Goal: Obtain resource: Download file/media

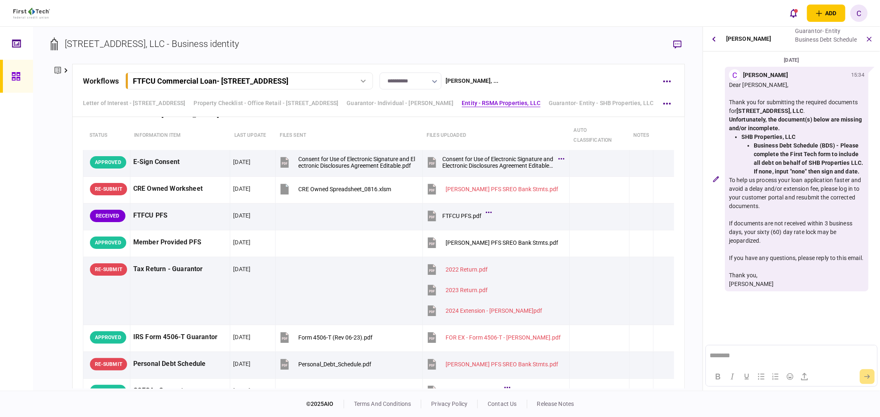
scroll to position [1100, 0]
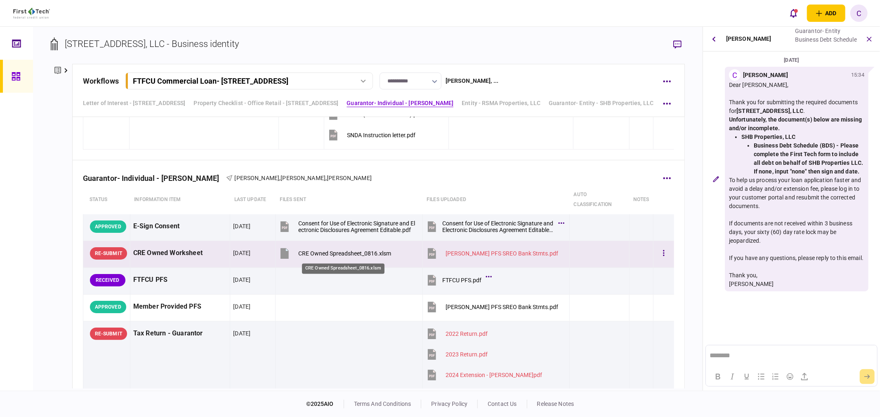
click at [359, 255] on div "CRE Owned Spreadsheet_0816.xlsm" at bounding box center [344, 253] width 93 height 7
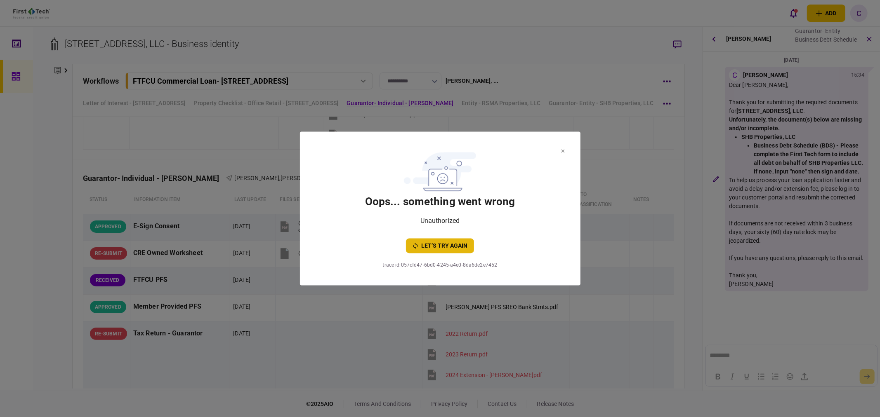
click at [454, 248] on button "let’s try again" at bounding box center [440, 246] width 68 height 15
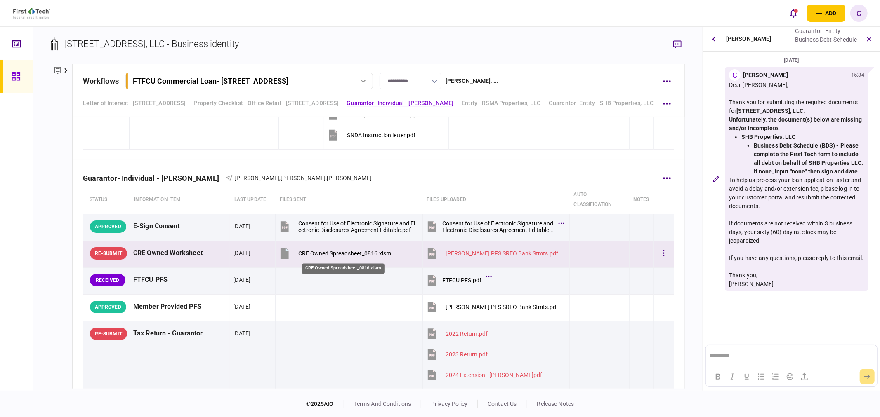
click at [335, 257] on div "CRE Owned Spreadsheet_0816.xlsm" at bounding box center [344, 253] width 93 height 7
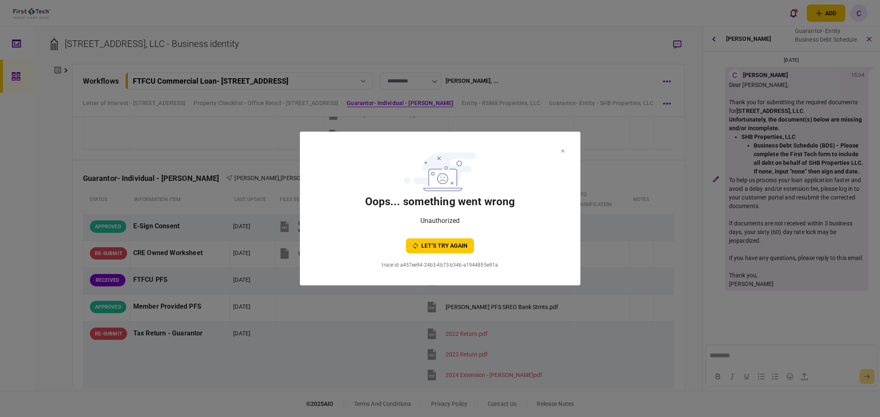
click at [561, 149] on button at bounding box center [563, 151] width 4 height 7
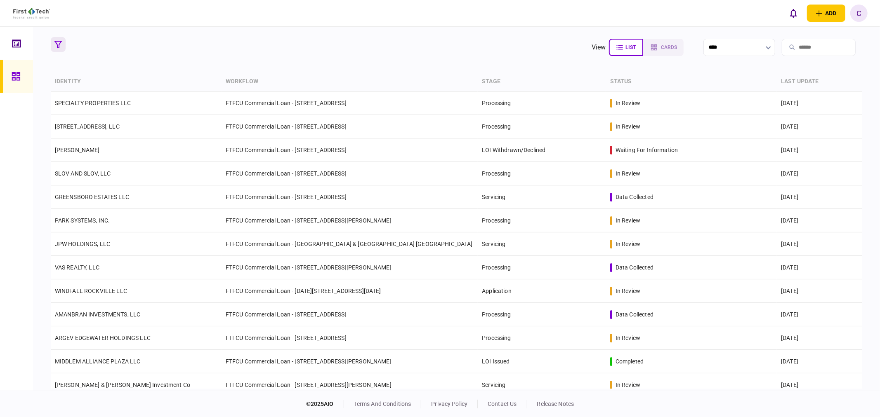
click at [58, 47] on icon "button" at bounding box center [57, 44] width 7 height 7
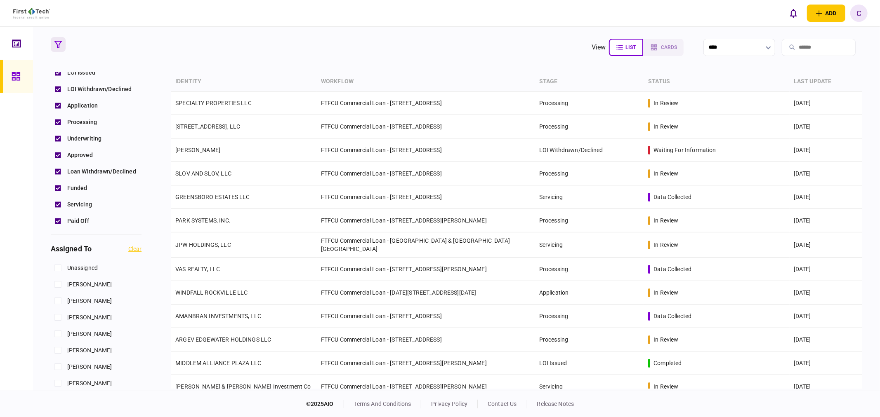
scroll to position [229, 0]
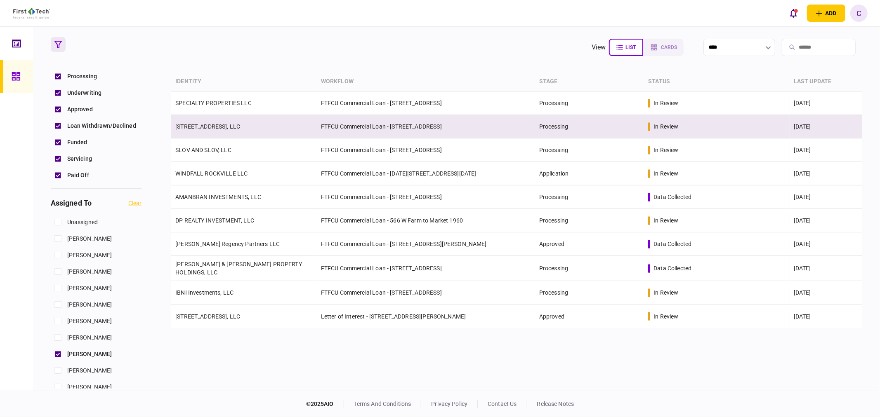
click at [213, 125] on link "[STREET_ADDRESS], LLC" at bounding box center [207, 126] width 65 height 7
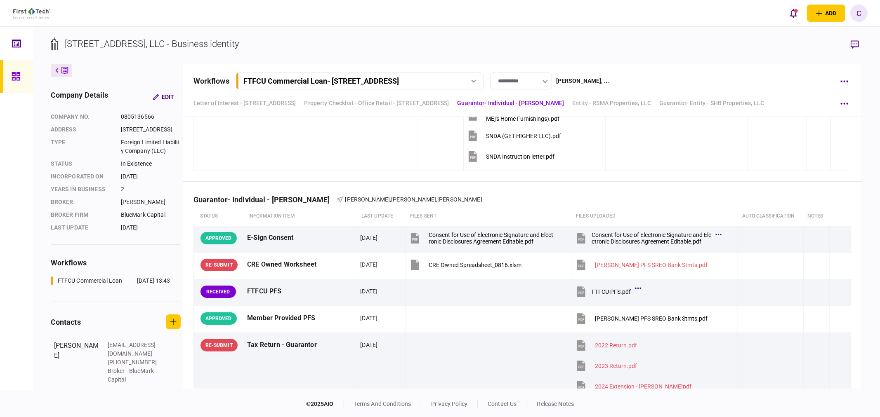
scroll to position [1146, 0]
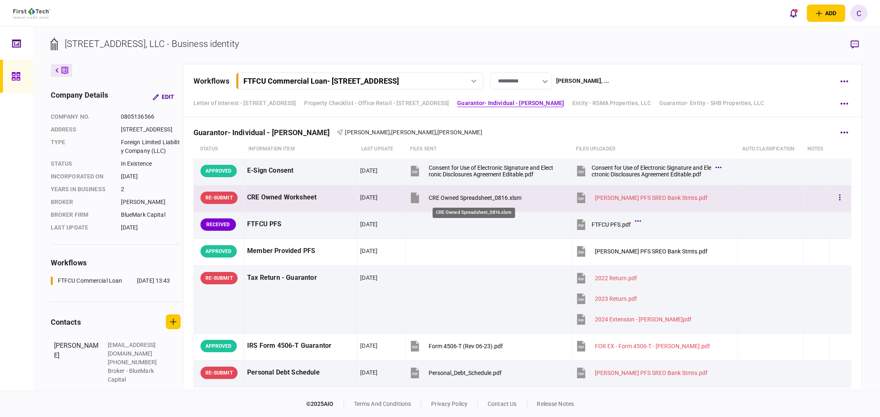
click at [472, 199] on div "CRE Owned Spreadsheet_0816.xlsm" at bounding box center [475, 198] width 93 height 7
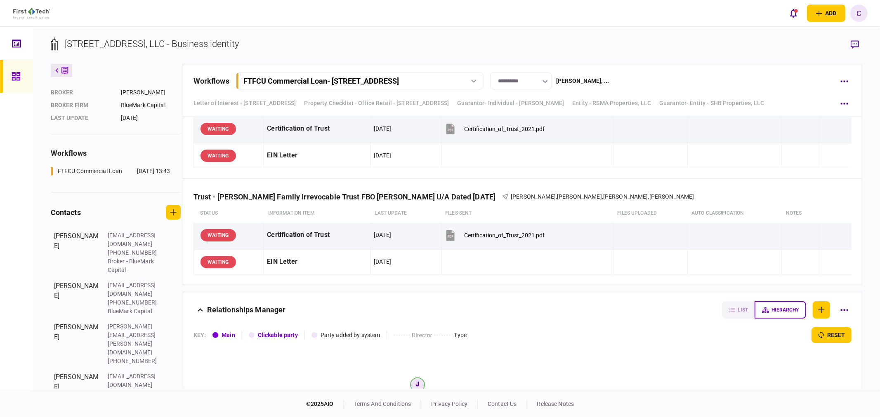
scroll to position [2108, 0]
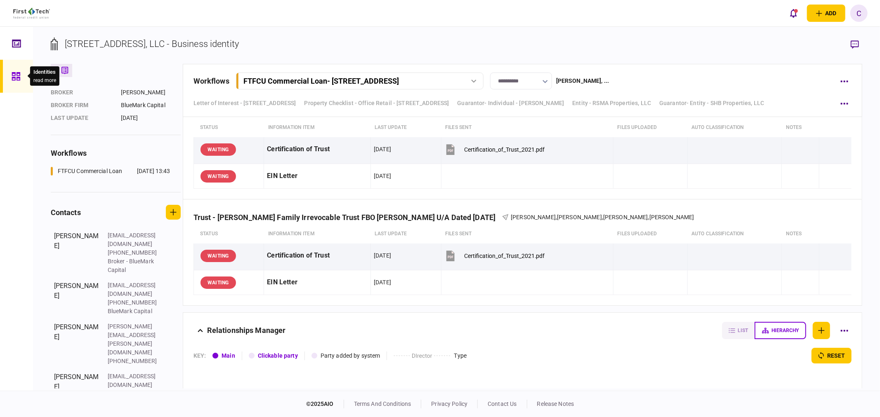
drag, startPoint x: 19, startPoint y: 79, endPoint x: 20, endPoint y: 83, distance: 4.6
click at [19, 78] on icon at bounding box center [16, 76] width 8 height 8
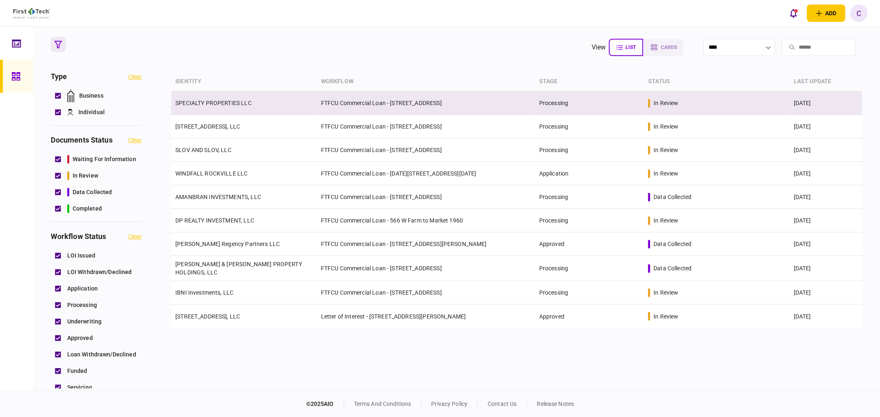
click at [220, 102] on link "SPECIALTY PROPERTIES LLC" at bounding box center [213, 103] width 76 height 7
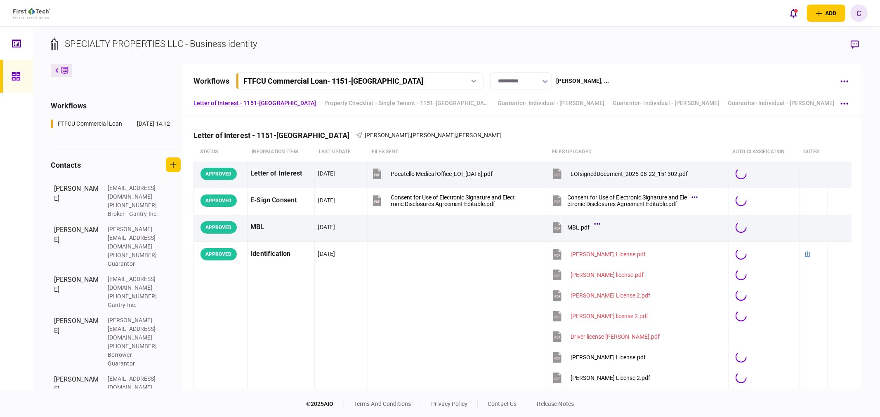
scroll to position [255, 0]
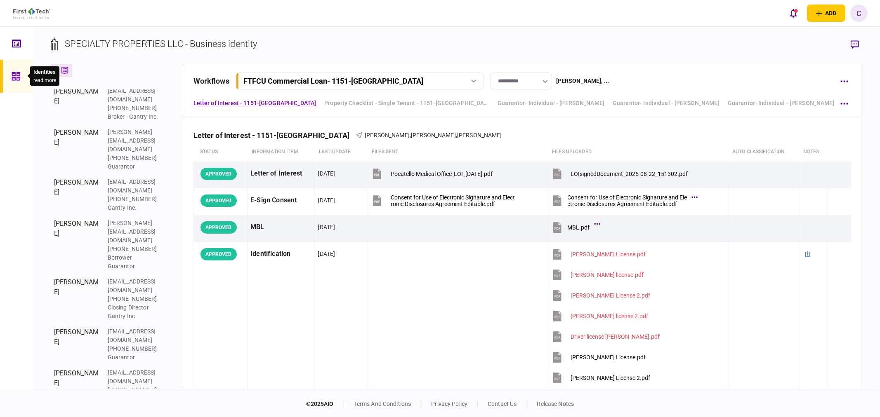
click at [18, 73] on icon at bounding box center [16, 76] width 8 height 8
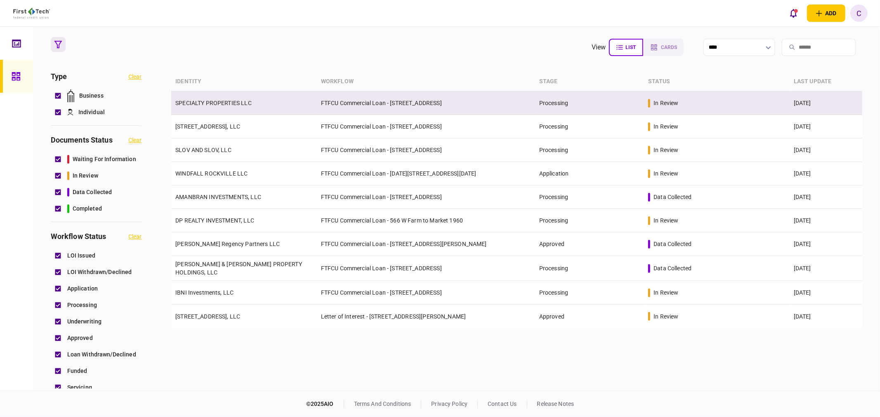
click at [212, 104] on link "SPECIALTY PROPERTIES LLC" at bounding box center [213, 103] width 76 height 7
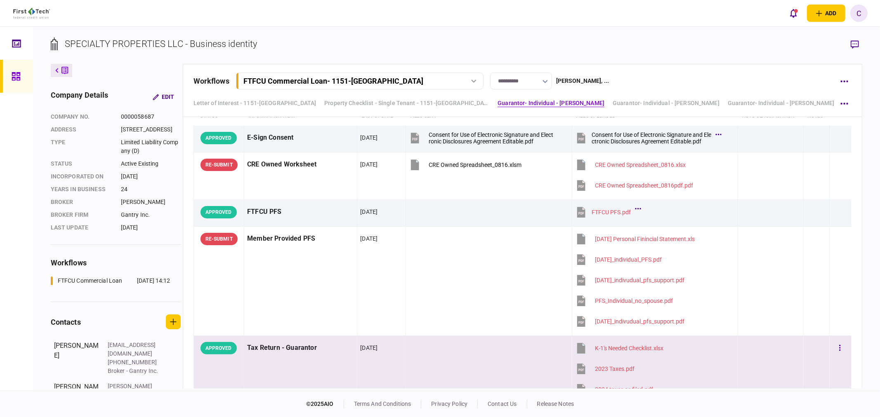
scroll to position [1191, 0]
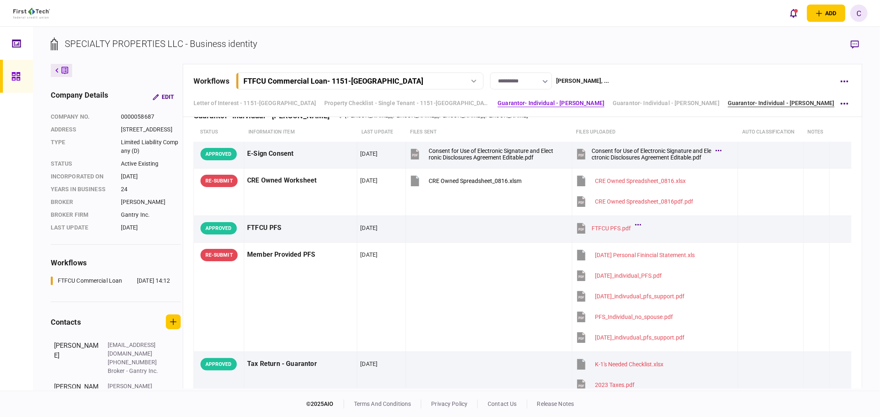
click at [768, 100] on link "Guarantor- Individual - [PERSON_NAME]" at bounding box center [781, 103] width 107 height 9
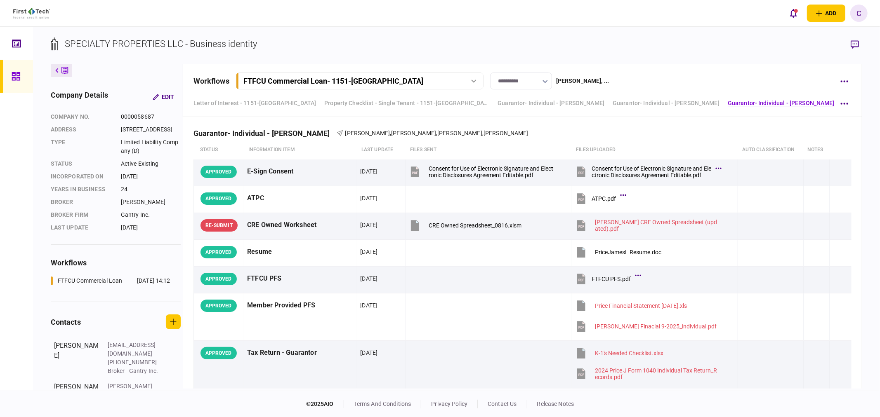
drag, startPoint x: 397, startPoint y: 326, endPoint x: 860, endPoint y: 33, distance: 547.4
click at [609, 22] on div "add business identity individual identity [PERSON_NAME] [PERSON_NAME][EMAIL_ADD…" at bounding box center [440, 13] width 880 height 26
